Goal: Task Accomplishment & Management: Complete application form

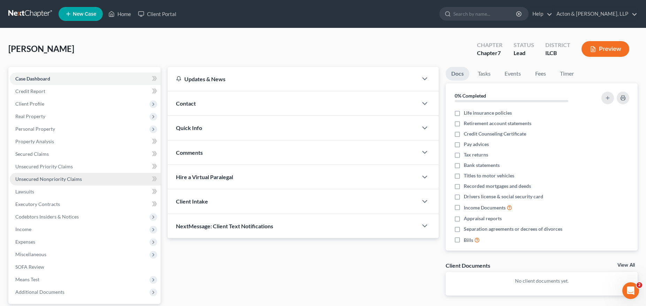
click at [47, 180] on span "Unsecured Nonpriority Claims" at bounding box center [48, 179] width 67 height 6
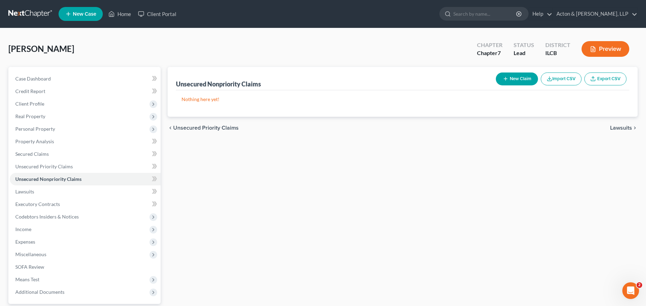
click at [505, 77] on icon "button" at bounding box center [506, 79] width 6 height 6
select select "0"
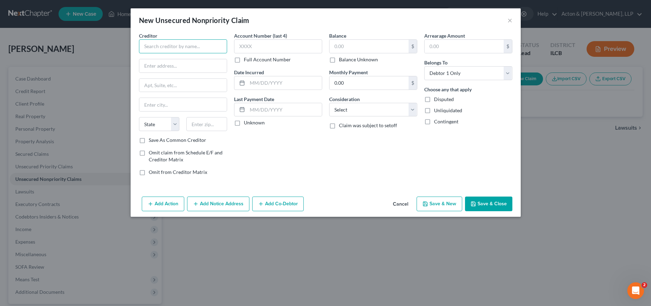
click at [187, 48] on input "text" at bounding box center [183, 46] width 88 height 14
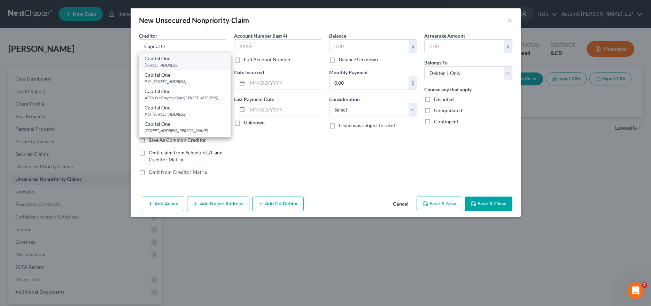
click at [175, 60] on div "Capital One" at bounding box center [185, 58] width 80 height 7
type input "Capital One"
type input "PO Box 31293"
type input "[GEOGRAPHIC_DATA]"
select select "46"
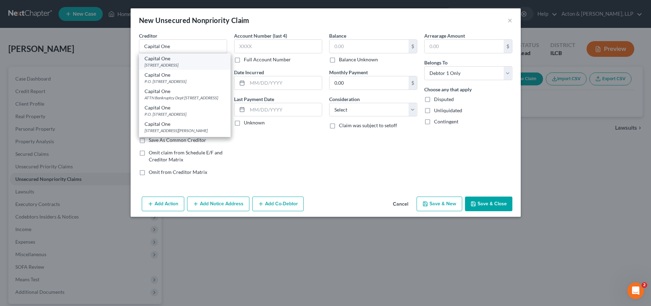
type input "84131"
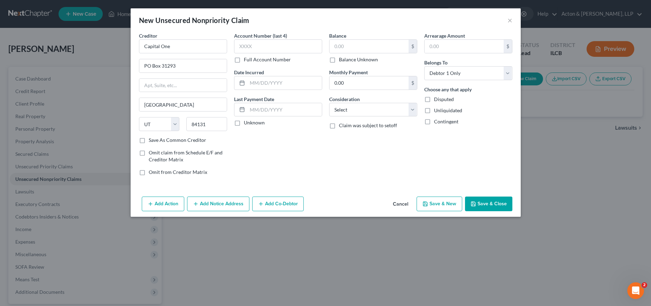
click at [339, 58] on label "Balance Unknown" at bounding box center [358, 59] width 39 height 7
click at [342, 58] on input "Balance Unknown" at bounding box center [344, 58] width 5 height 5
checkbox input "true"
type input "0.00"
drag, startPoint x: 377, startPoint y: 108, endPoint x: 369, endPoint y: 113, distance: 9.3
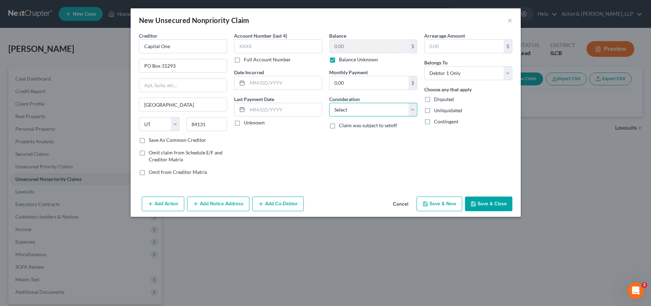
click at [377, 108] on select "Select Cable / Satellite Services Collection Agency Credit Card Debt Debt Couns…" at bounding box center [373, 110] width 88 height 14
select select "2"
click at [329, 103] on select "Select Cable / Satellite Services Collection Agency Credit Card Debt Debt Couns…" at bounding box center [373, 110] width 88 height 14
click at [498, 204] on button "Save & Close" at bounding box center [488, 203] width 47 height 15
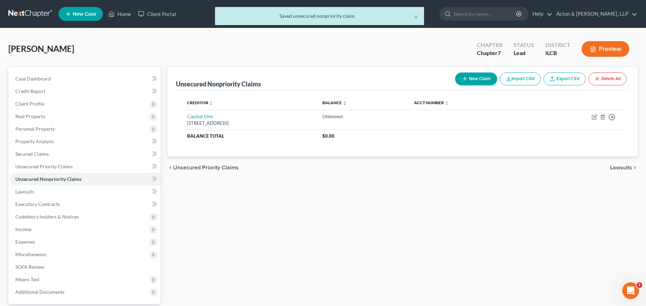
drag, startPoint x: 481, startPoint y: 85, endPoint x: 477, endPoint y: 75, distance: 11.4
click at [480, 83] on div "New Claim Import CSV Export CSV Delete All" at bounding box center [540, 79] width 177 height 18
click at [477, 75] on button "New Claim" at bounding box center [476, 78] width 42 height 13
select select "0"
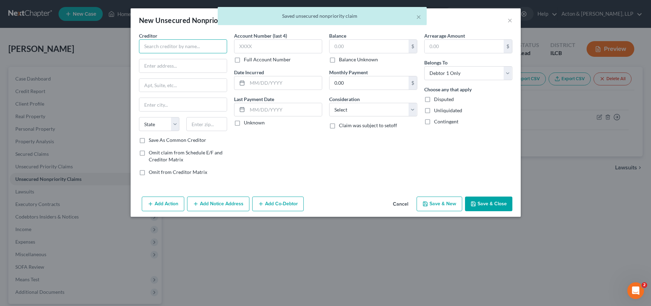
click at [175, 48] on input "text" at bounding box center [183, 46] width 88 height 14
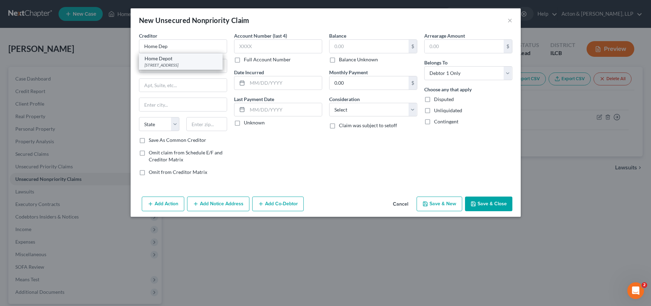
click at [179, 65] on div "[STREET_ADDRESS]" at bounding box center [181, 65] width 72 height 6
type input "Home Depot"
type input "[STREET_ADDRESS]"
type input "[GEOGRAPHIC_DATA]"
select select "43"
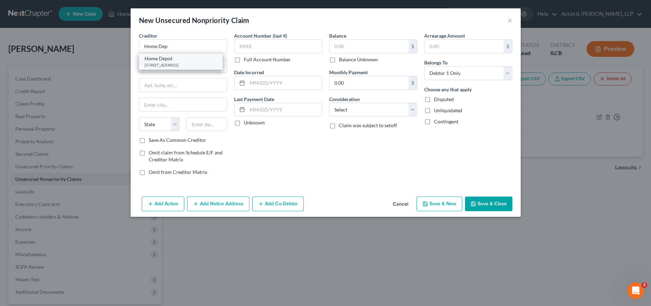
type input "57108"
click at [346, 45] on input "text" at bounding box center [369, 46] width 79 height 13
type input "652.00"
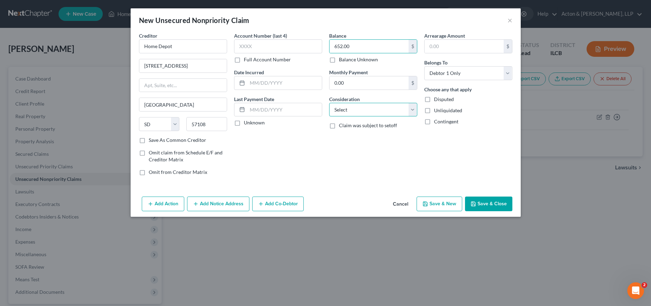
click at [345, 110] on select "Select Cable / Satellite Services Collection Agency Credit Card Debt Debt Couns…" at bounding box center [373, 110] width 88 height 14
select select "2"
click at [329, 103] on select "Select Cable / Satellite Services Collection Agency Credit Card Debt Debt Couns…" at bounding box center [373, 110] width 88 height 14
click at [216, 204] on button "Add Notice Address" at bounding box center [218, 203] width 62 height 15
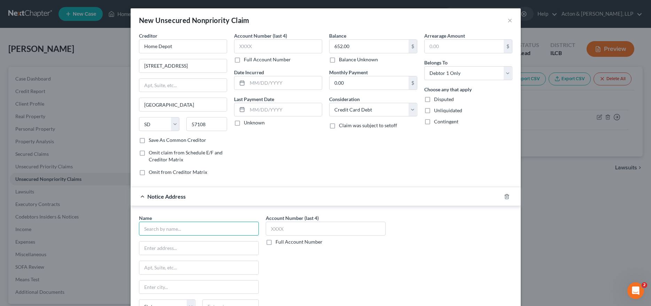
click at [172, 227] on input "text" at bounding box center [199, 229] width 120 height 14
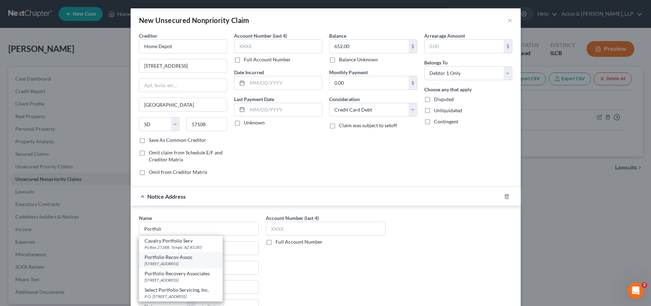
click at [190, 261] on div "[STREET_ADDRESS]" at bounding box center [181, 264] width 72 height 6
type input "Portfolio Recov Assoc"
type input "[STREET_ADDRESS]"
type input "[GEOGRAPHIC_DATA]"
select select "48"
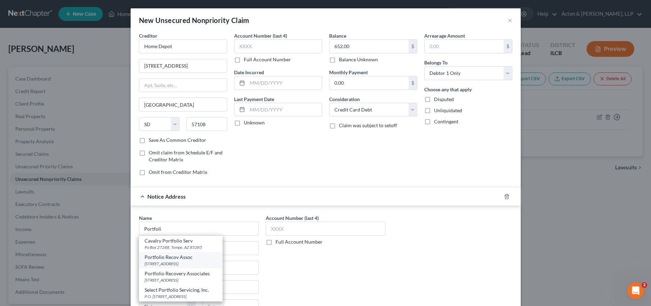
type input "23502"
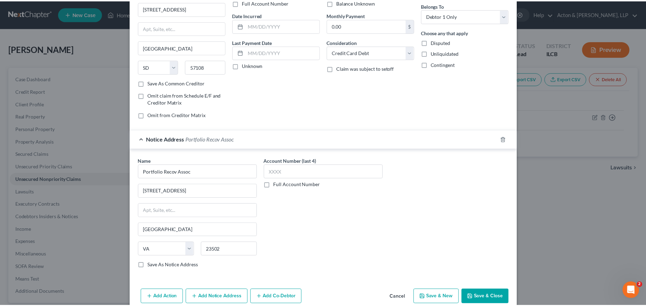
scroll to position [69, 0]
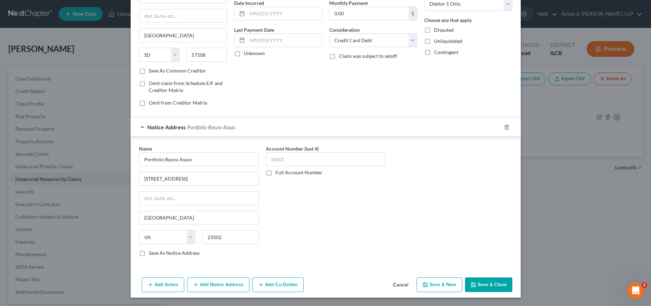
click at [492, 284] on button "Save & Close" at bounding box center [488, 284] width 47 height 15
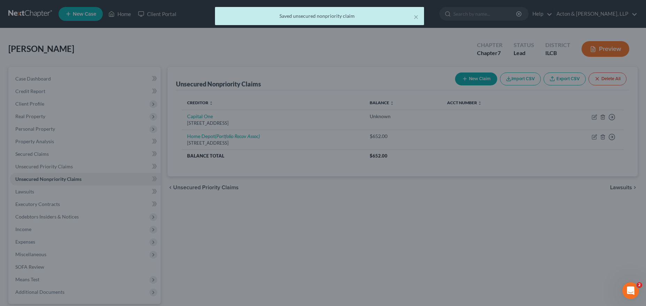
scroll to position [0, 0]
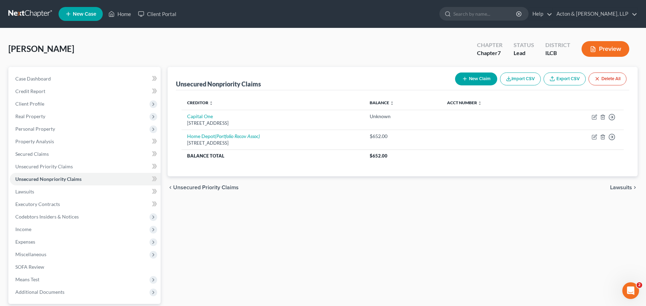
click at [476, 83] on button "New Claim" at bounding box center [476, 78] width 42 height 13
select select "0"
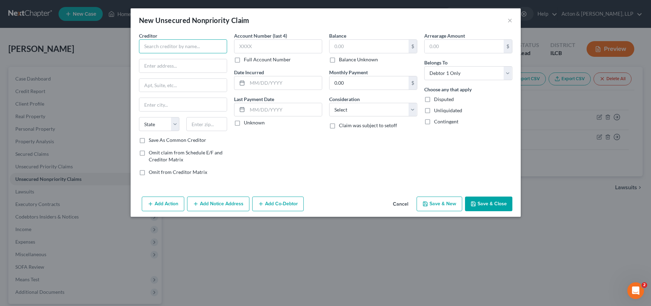
click at [181, 44] on input "text" at bounding box center [183, 46] width 88 height 14
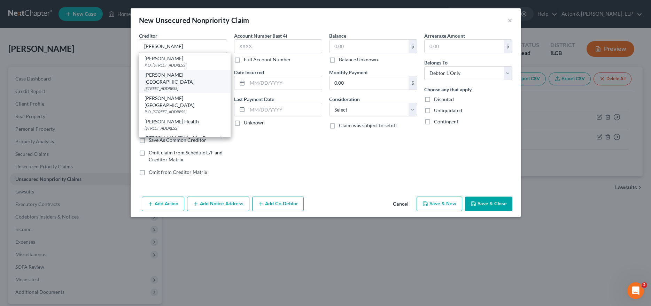
click at [177, 76] on div "[PERSON_NAME][GEOGRAPHIC_DATA]" at bounding box center [185, 78] width 80 height 14
type input "[PERSON_NAME][GEOGRAPHIC_DATA]"
type input "PO Box 739"
type input "Moline"
select select "14"
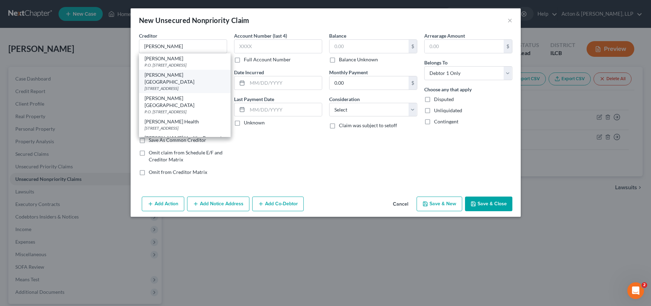
type input "61266"
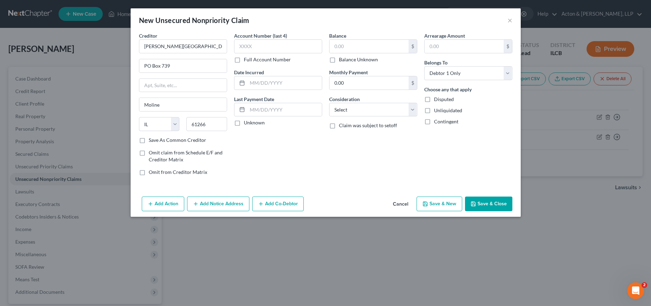
click at [339, 59] on label "Balance Unknown" at bounding box center [358, 59] width 39 height 7
click at [342, 59] on input "Balance Unknown" at bounding box center [344, 58] width 5 height 5
checkbox input "true"
type input "0.00"
drag, startPoint x: 351, startPoint y: 108, endPoint x: 355, endPoint y: 113, distance: 6.0
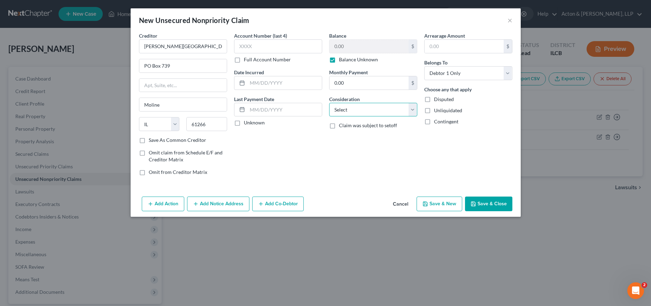
click at [351, 108] on select "Select Cable / Satellite Services Collection Agency Credit Card Debt Debt Couns…" at bounding box center [373, 110] width 88 height 14
select select "9"
click at [329, 103] on select "Select Cable / Satellite Services Collection Agency Credit Card Debt Debt Couns…" at bounding box center [373, 110] width 88 height 14
click at [484, 204] on button "Save & Close" at bounding box center [488, 203] width 47 height 15
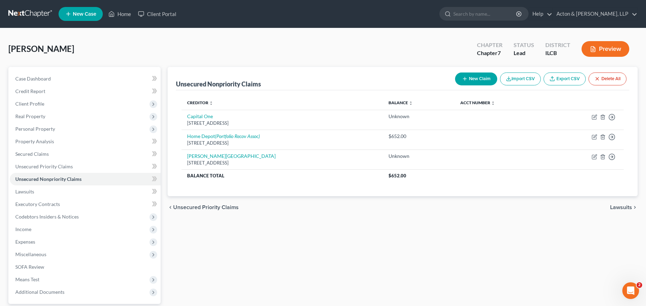
click at [481, 81] on button "New Claim" at bounding box center [476, 78] width 42 height 13
select select "0"
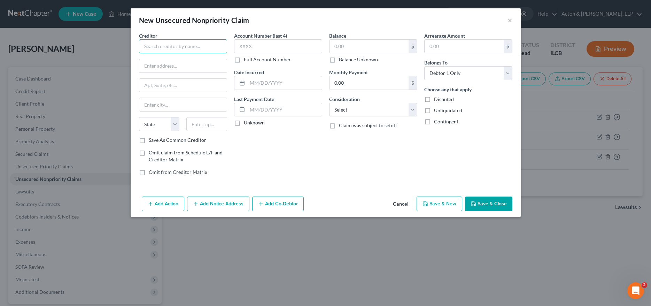
click at [181, 46] on input "text" at bounding box center [183, 46] width 88 height 14
click at [194, 28] on div "New Unsecured Nonpriority Claim ×" at bounding box center [326, 20] width 390 height 24
type input "Upstart"
click at [170, 66] on input "text" at bounding box center [182, 65] width 87 height 13
paste input "[STREET_ADDRESS][US_STATE]"
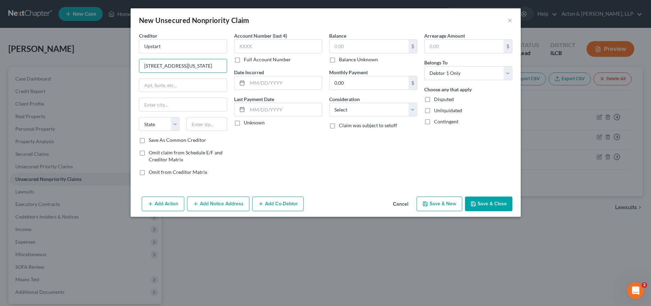
type input "[STREET_ADDRESS][US_STATE]"
click at [204, 124] on input "text" at bounding box center [206, 124] width 41 height 14
type input "94403"
click at [277, 103] on input "text" at bounding box center [284, 109] width 75 height 13
type input "[GEOGRAPHIC_DATA]"
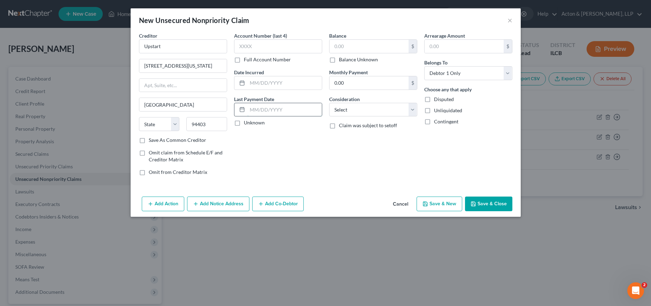
select select "4"
click at [197, 45] on input "Upstart" at bounding box center [183, 46] width 88 height 14
type input "Upstart Personal Loans"
click at [339, 56] on label "Balance Unknown" at bounding box center [358, 59] width 39 height 7
click at [342, 56] on input "Balance Unknown" at bounding box center [344, 58] width 5 height 5
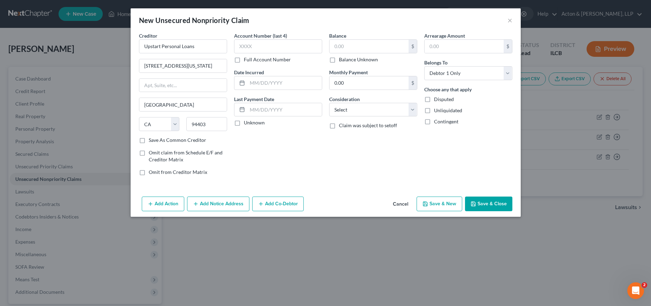
checkbox input "true"
type input "0.00"
click at [339, 62] on label "Balance Unknown" at bounding box center [358, 59] width 39 height 7
click at [342, 61] on input "Balance Unknown" at bounding box center [344, 58] width 5 height 5
click at [339, 60] on label "Balance Unknown" at bounding box center [358, 59] width 39 height 7
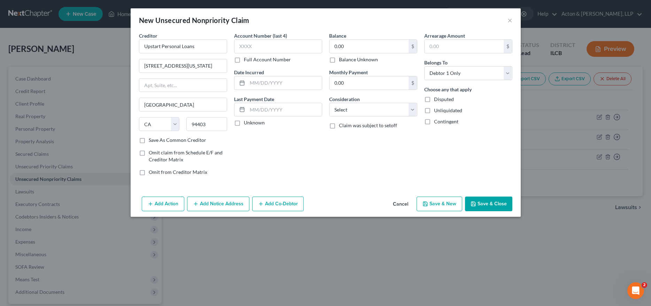
click at [342, 60] on input "Balance Unknown" at bounding box center [344, 58] width 5 height 5
checkbox input "true"
click at [365, 112] on select "Select Cable / Satellite Services Collection Agency Credit Card Debt Debt Couns…" at bounding box center [373, 110] width 88 height 14
select select "10"
click at [329, 103] on select "Select Cable / Satellite Services Collection Agency Credit Card Debt Debt Couns…" at bounding box center [373, 110] width 88 height 14
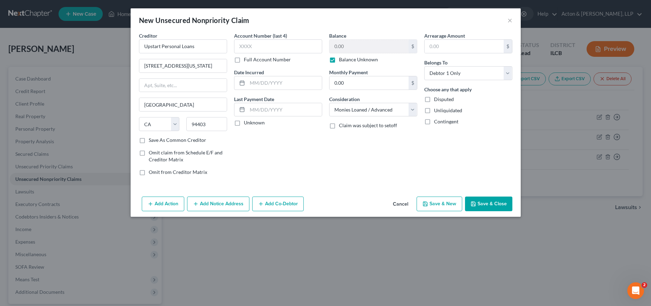
click at [470, 200] on button "Save & Close" at bounding box center [488, 203] width 47 height 15
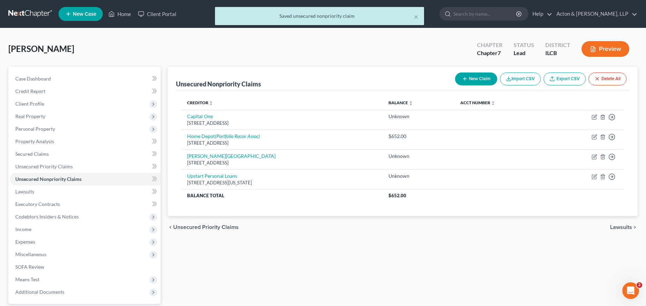
click at [478, 75] on button "New Claim" at bounding box center [476, 78] width 42 height 13
select select "0"
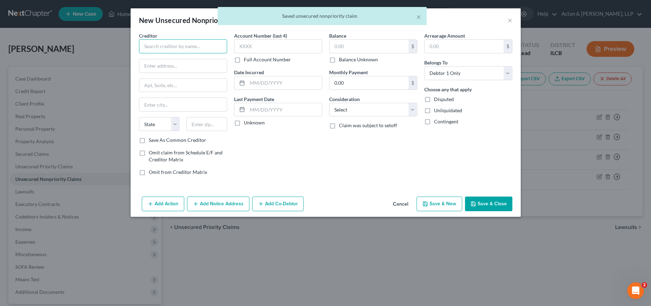
click at [173, 47] on input "text" at bounding box center [183, 46] width 88 height 14
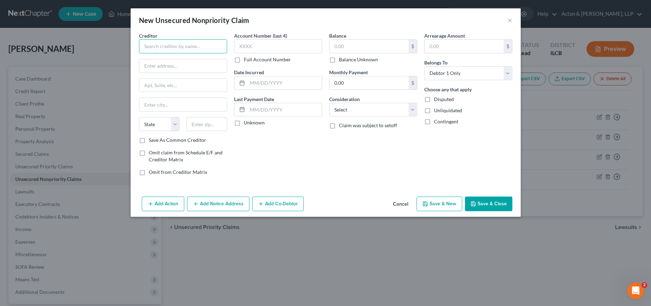
click at [168, 45] on input "text" at bounding box center [183, 46] width 88 height 14
type input "The Bureaus Inc."
paste input "[STREET_ADDRESS]"
type input "[STREET_ADDRESS]"
click at [207, 127] on input "text" at bounding box center [206, 124] width 41 height 14
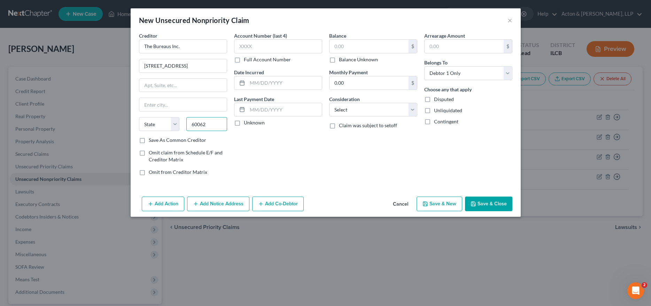
type input "60062"
click at [277, 100] on div "Last Payment Date Unknown" at bounding box center [278, 110] width 88 height 31
type input "[GEOGRAPHIC_DATA]"
select select "14"
click at [277, 106] on input "text" at bounding box center [284, 109] width 75 height 13
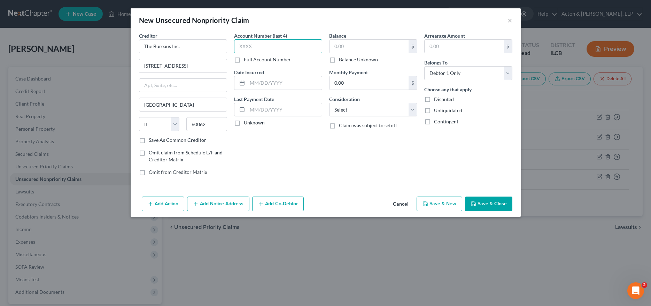
click at [243, 42] on input "text" at bounding box center [278, 46] width 88 height 14
click at [345, 42] on input "text" at bounding box center [369, 46] width 79 height 13
type input "3,157"
click at [351, 108] on select "Select Cable / Satellite Services Collection Agency Credit Card Debt Debt Couns…" at bounding box center [373, 110] width 88 height 14
select select "14"
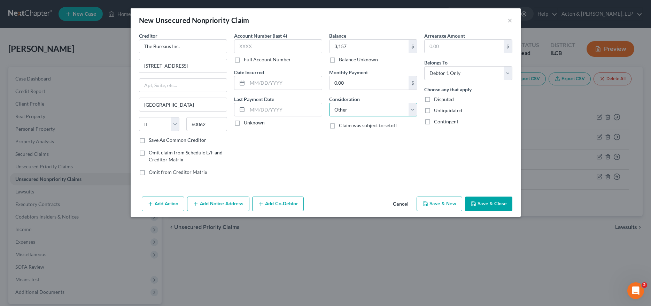
click at [329, 103] on select "Select Cable / Satellite Services Collection Agency Credit Card Debt Debt Couns…" at bounding box center [373, 110] width 88 height 14
click at [363, 140] on input "text" at bounding box center [373, 136] width 87 height 13
type input "Debt Consolidation"
click at [499, 206] on button "Save & Close" at bounding box center [488, 203] width 47 height 15
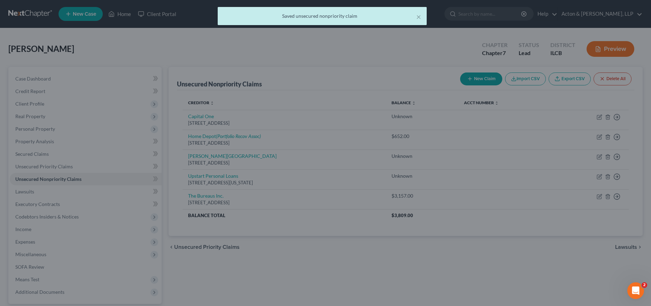
type input "3,157.00"
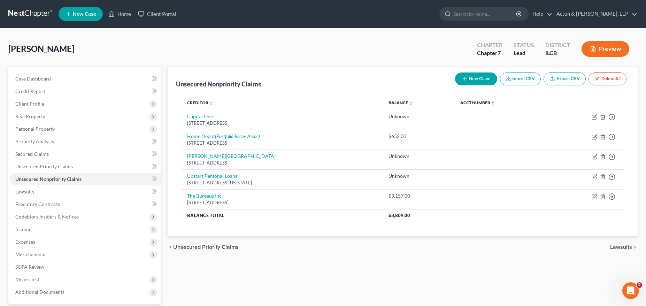
click at [474, 75] on button "New Claim" at bounding box center [476, 78] width 42 height 13
select select "0"
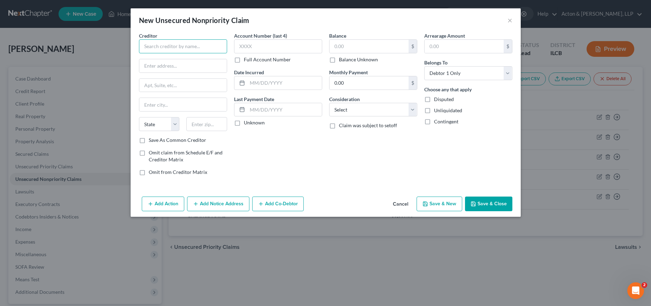
click at [154, 47] on input "text" at bounding box center [183, 46] width 88 height 14
type input "Amsher Collections"
click at [181, 65] on input "text" at bounding box center [182, 65] width 87 height 13
paste input "[STREET_ADDRESS]"
type input "[STREET_ADDRESS]"
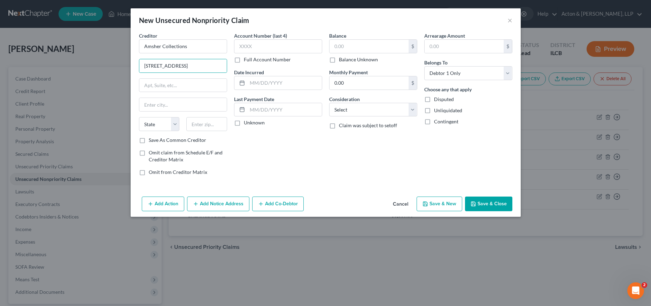
click at [149, 140] on label "Save As Common Creditor" at bounding box center [177, 140] width 57 height 7
click at [152, 140] on input "Save As Common Creditor" at bounding box center [154, 139] width 5 height 5
checkbox input "true"
drag, startPoint x: 204, startPoint y: 126, endPoint x: 218, endPoint y: 113, distance: 19.3
click at [204, 126] on input "text" at bounding box center [206, 124] width 41 height 14
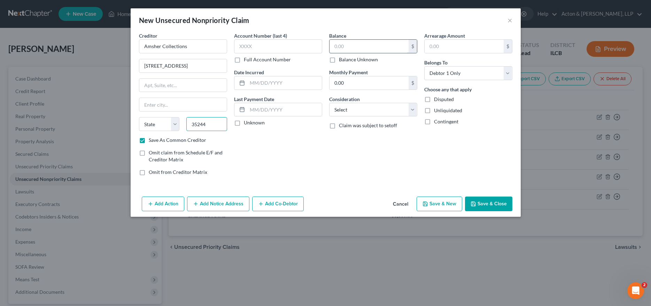
type input "35244"
click at [348, 47] on input "text" at bounding box center [369, 46] width 79 height 13
type input "[GEOGRAPHIC_DATA]"
select select "0"
type input "485"
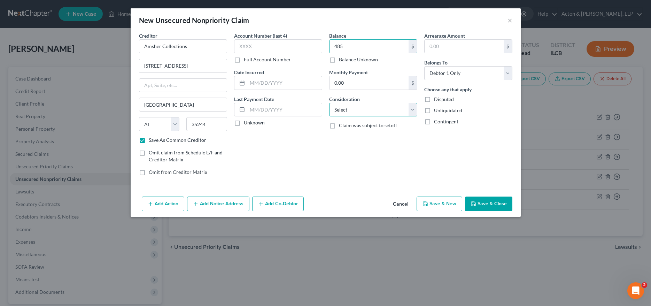
click at [360, 111] on select "Select Cable / Satellite Services Collection Agency Credit Card Debt Debt Couns…" at bounding box center [373, 110] width 88 height 14
select select "1"
click at [329, 103] on select "Select Cable / Satellite Services Collection Agency Credit Card Debt Debt Couns…" at bounding box center [373, 110] width 88 height 14
click at [484, 202] on button "Save & Close" at bounding box center [488, 203] width 47 height 15
checkbox input "false"
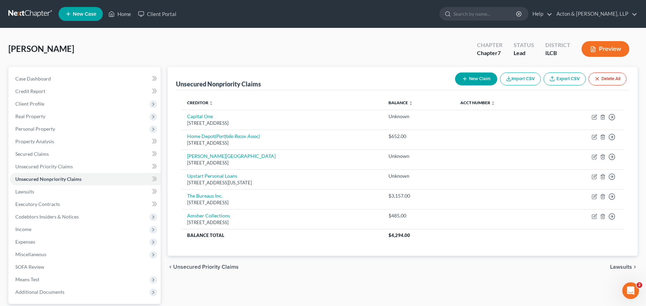
click at [468, 77] on button "New Claim" at bounding box center [476, 78] width 42 height 13
select select "0"
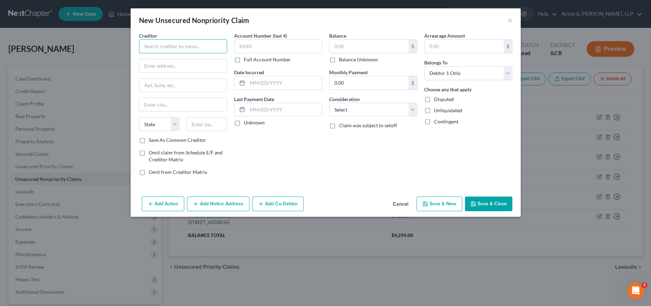
click at [184, 51] on input "text" at bounding box center [183, 46] width 88 height 14
type input "The CBE Group"
paste input "[STREET_ADDRESS]"
type input "[STREET_ADDRESS]"
drag, startPoint x: 201, startPoint y: 126, endPoint x: 197, endPoint y: 126, distance: 4.5
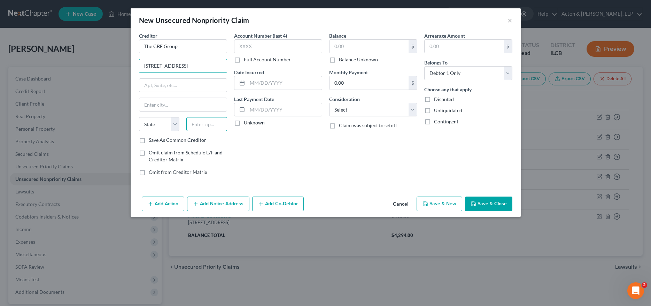
click at [200, 126] on input "text" at bounding box center [206, 124] width 41 height 14
type input "50613"
click at [263, 108] on input "text" at bounding box center [284, 109] width 75 height 13
type input "[GEOGRAPHIC_DATA]"
select select "16"
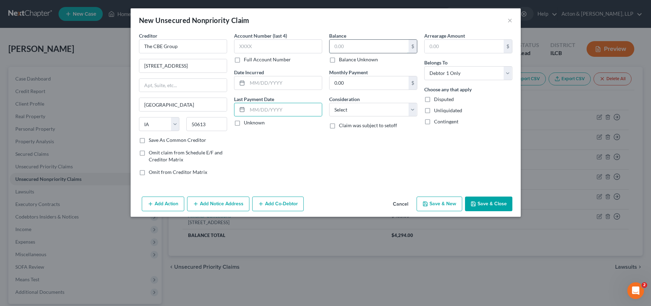
click at [347, 46] on input "text" at bounding box center [369, 46] width 79 height 13
type input "536"
click at [360, 110] on select "Select Cable / Satellite Services Collection Agency Credit Card Debt Debt Couns…" at bounding box center [373, 110] width 88 height 14
click at [374, 108] on select "Select Cable / Satellite Services Collection Agency Credit Card Debt Debt Couns…" at bounding box center [373, 110] width 88 height 14
click at [329, 103] on select "Select Cable / Satellite Services Collection Agency Credit Card Debt Debt Couns…" at bounding box center [373, 110] width 88 height 14
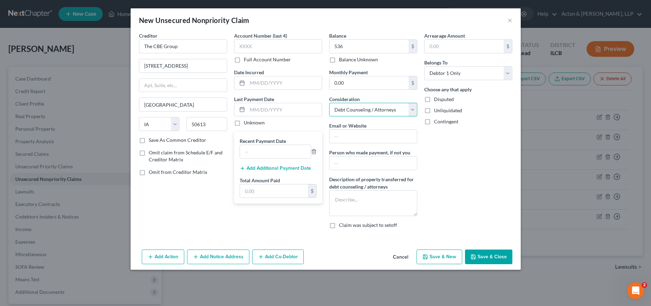
click at [390, 109] on select "Select Cable / Satellite Services Collection Agency Credit Card Debt Debt Couns…" at bounding box center [373, 110] width 88 height 14
select select "1"
click at [329, 103] on select "Select Cable / Satellite Services Collection Agency Credit Card Debt Debt Couns…" at bounding box center [373, 110] width 88 height 14
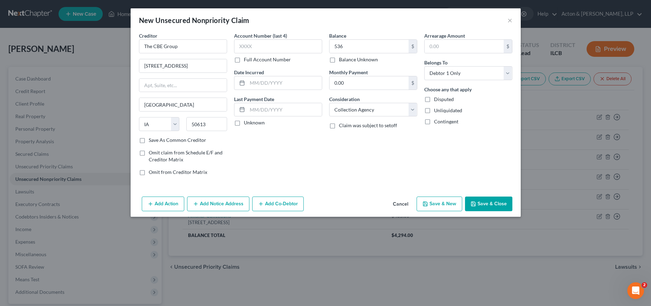
click at [482, 205] on button "Save & Close" at bounding box center [488, 203] width 47 height 15
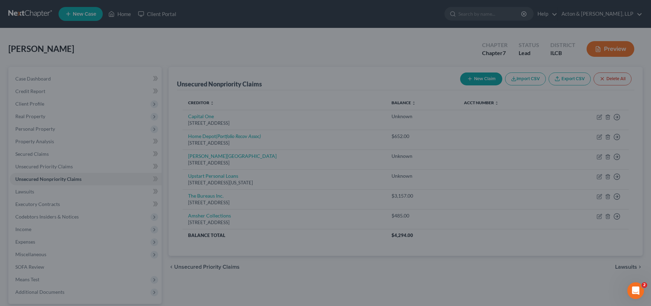
type input "536.00"
